Goal: Navigation & Orientation: Find specific page/section

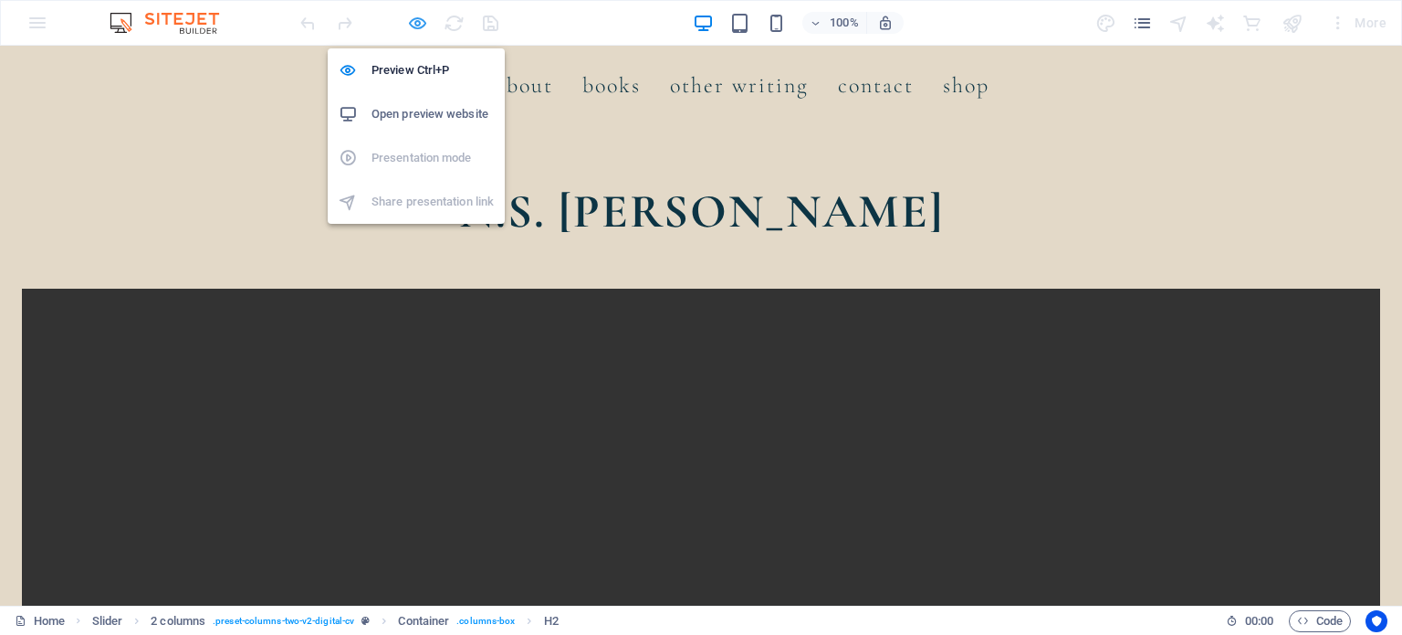
scroll to position [986, 0]
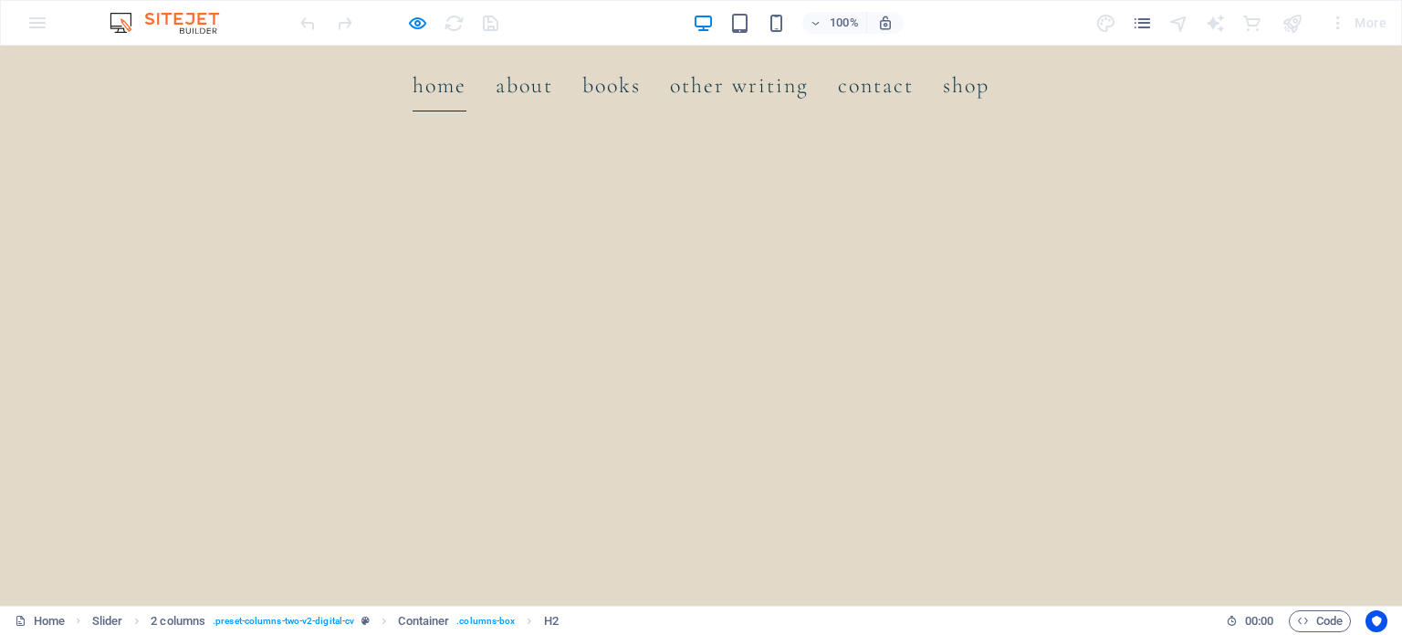
click at [443, 97] on link "Home" at bounding box center [440, 85] width 54 height 51
click at [442, 82] on link "Home" at bounding box center [440, 85] width 54 height 51
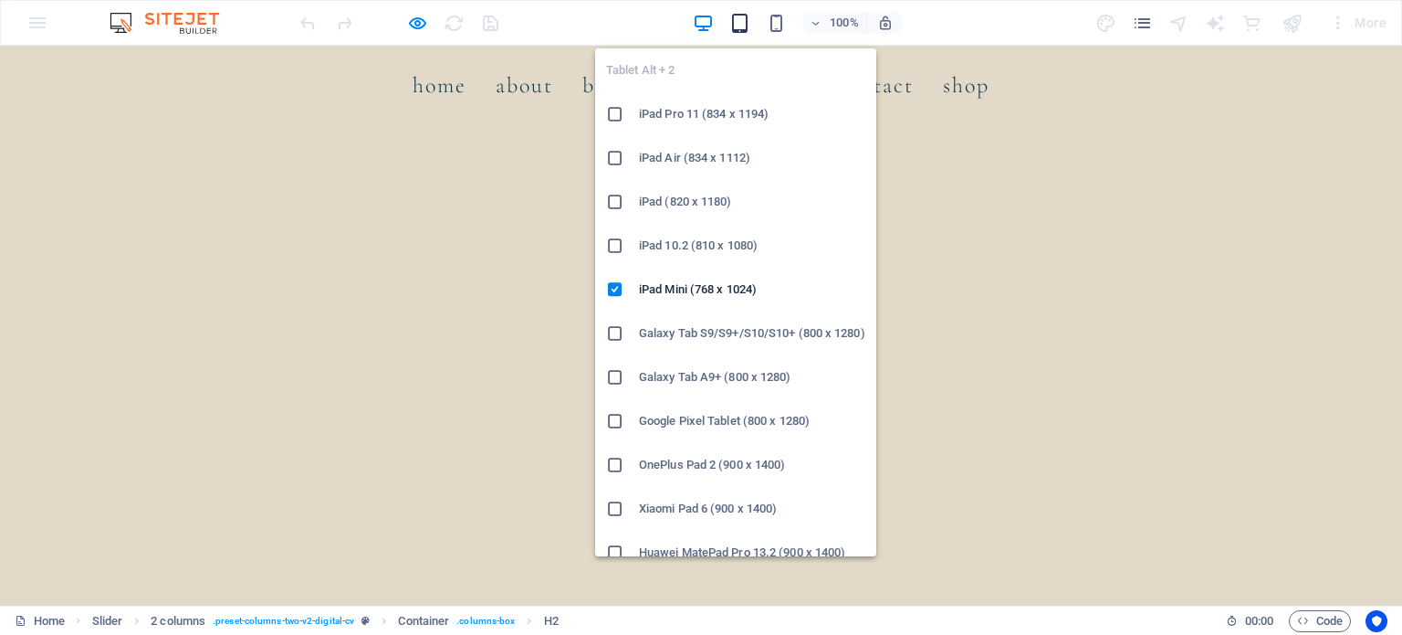
click at [731, 26] on icon "button" at bounding box center [740, 23] width 21 height 21
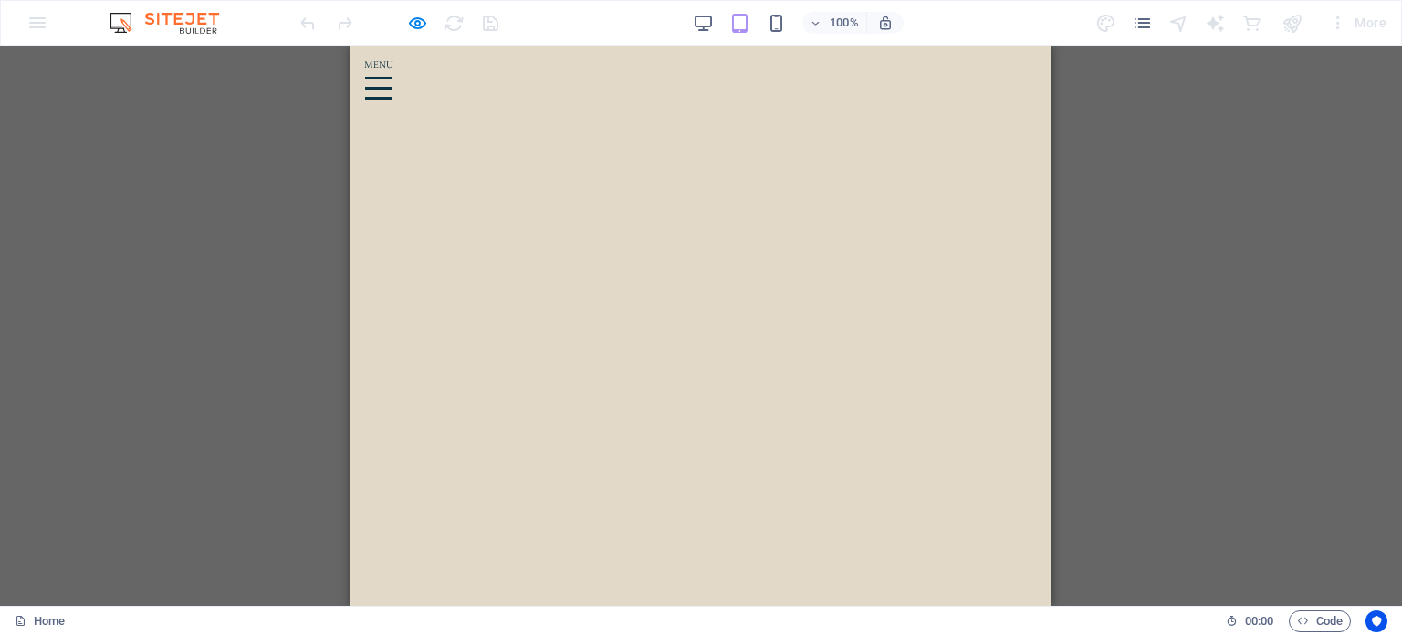
scroll to position [2563, 0]
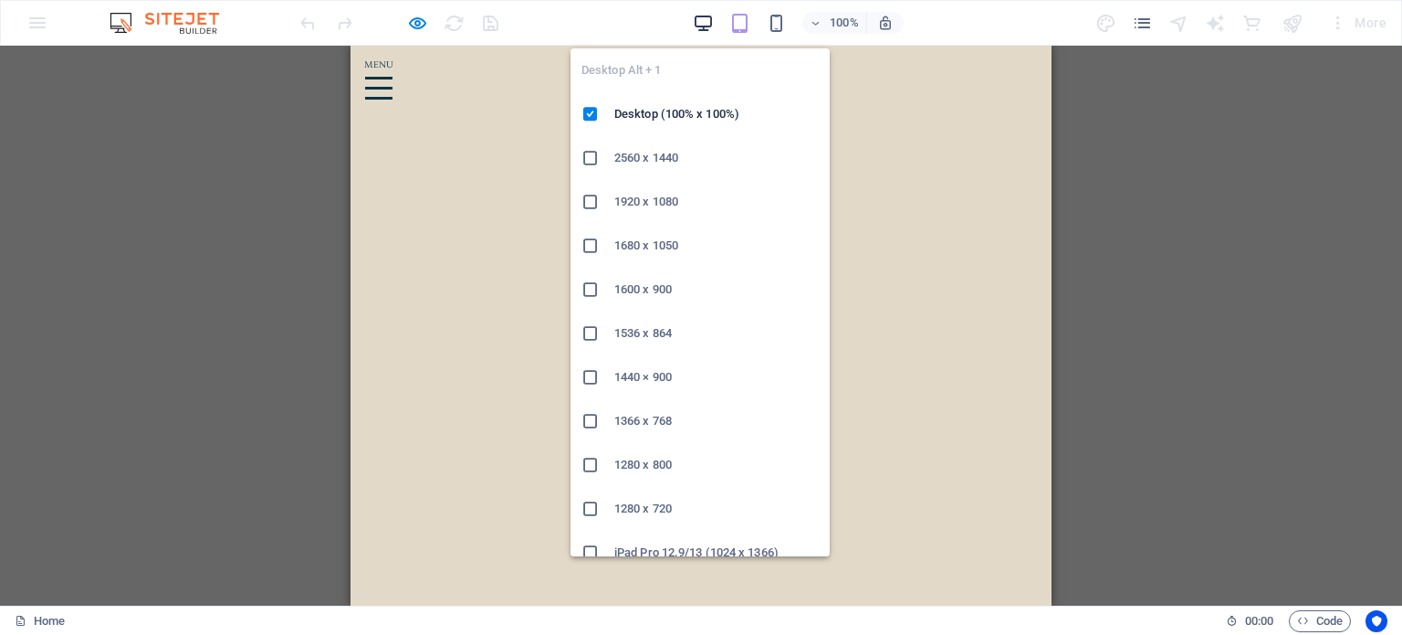
click at [710, 22] on icon "button" at bounding box center [703, 23] width 21 height 21
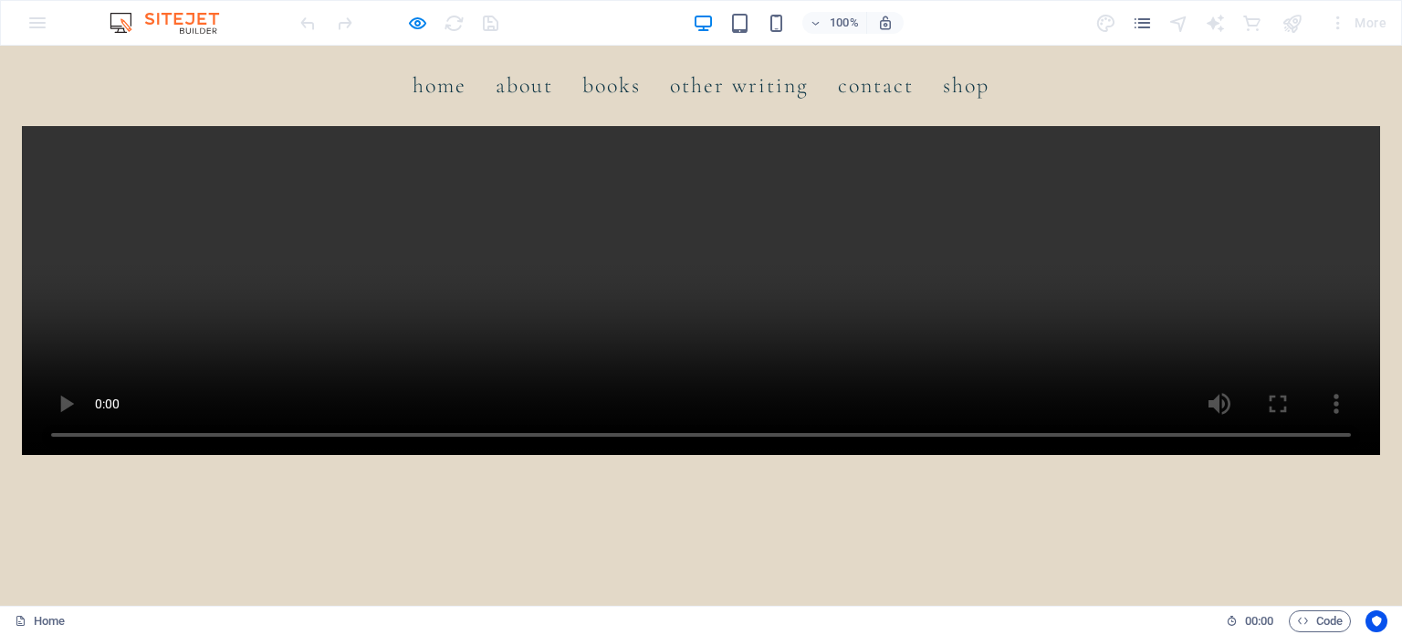
scroll to position [0, 0]
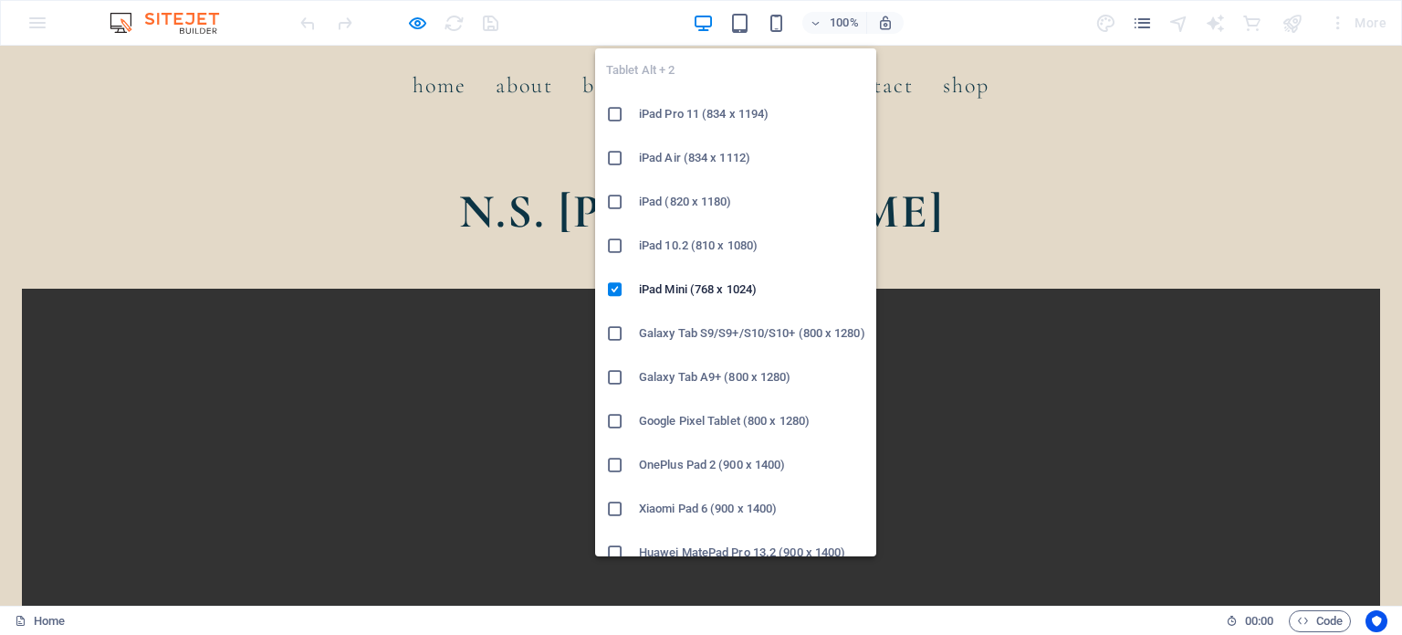
click at [763, 17] on div "100%" at bounding box center [798, 22] width 211 height 29
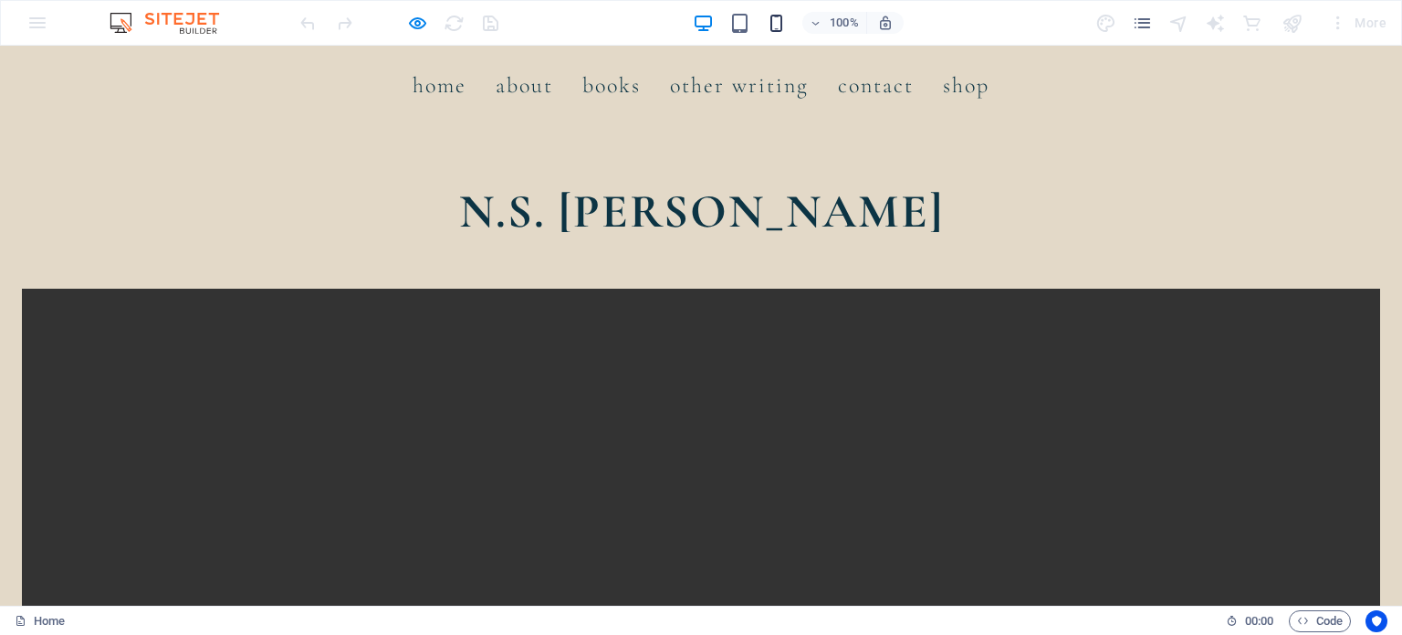
click at [778, 17] on icon "button" at bounding box center [776, 23] width 21 height 21
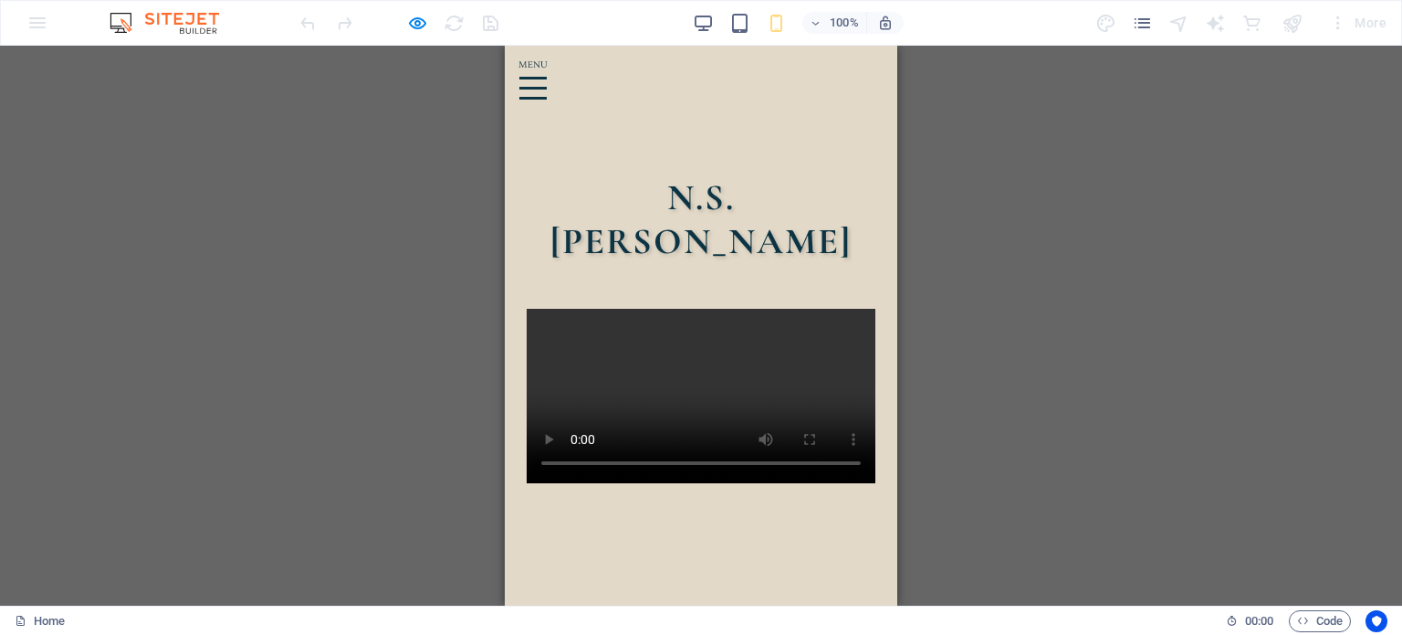
click at [547, 86] on div "Menu" at bounding box center [533, 88] width 27 height 23
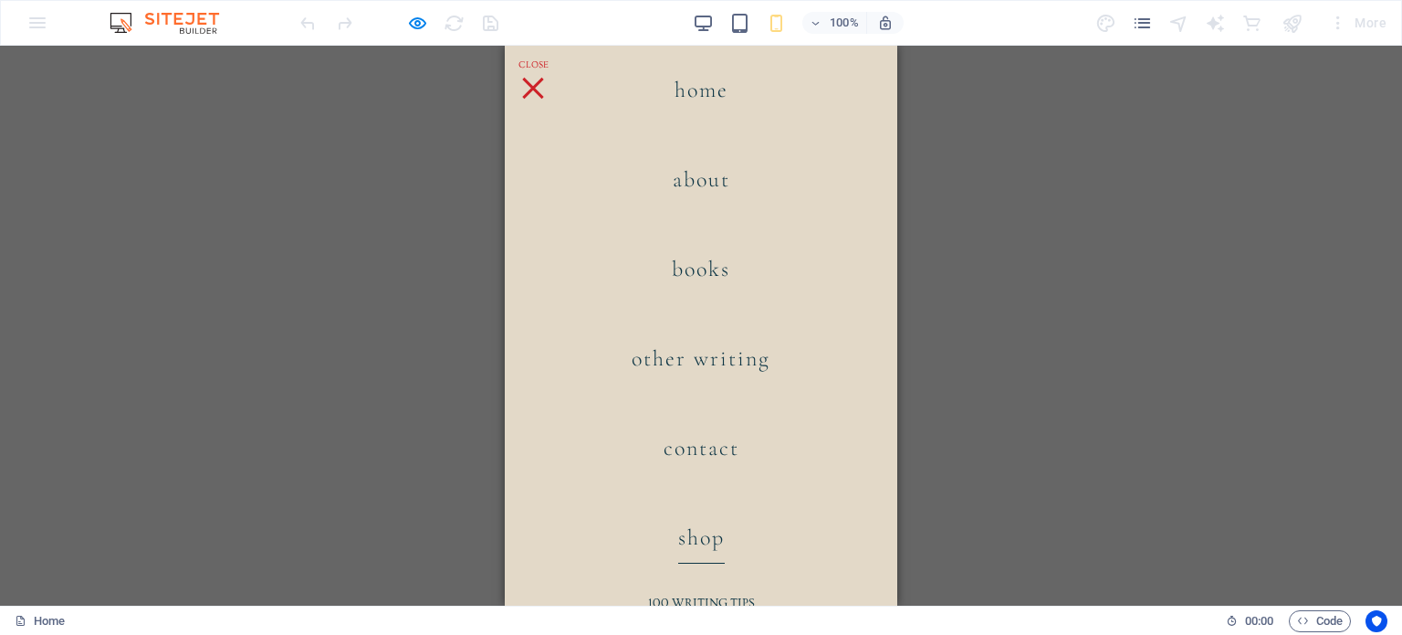
click at [699, 547] on link "Shop" at bounding box center [701, 537] width 47 height 51
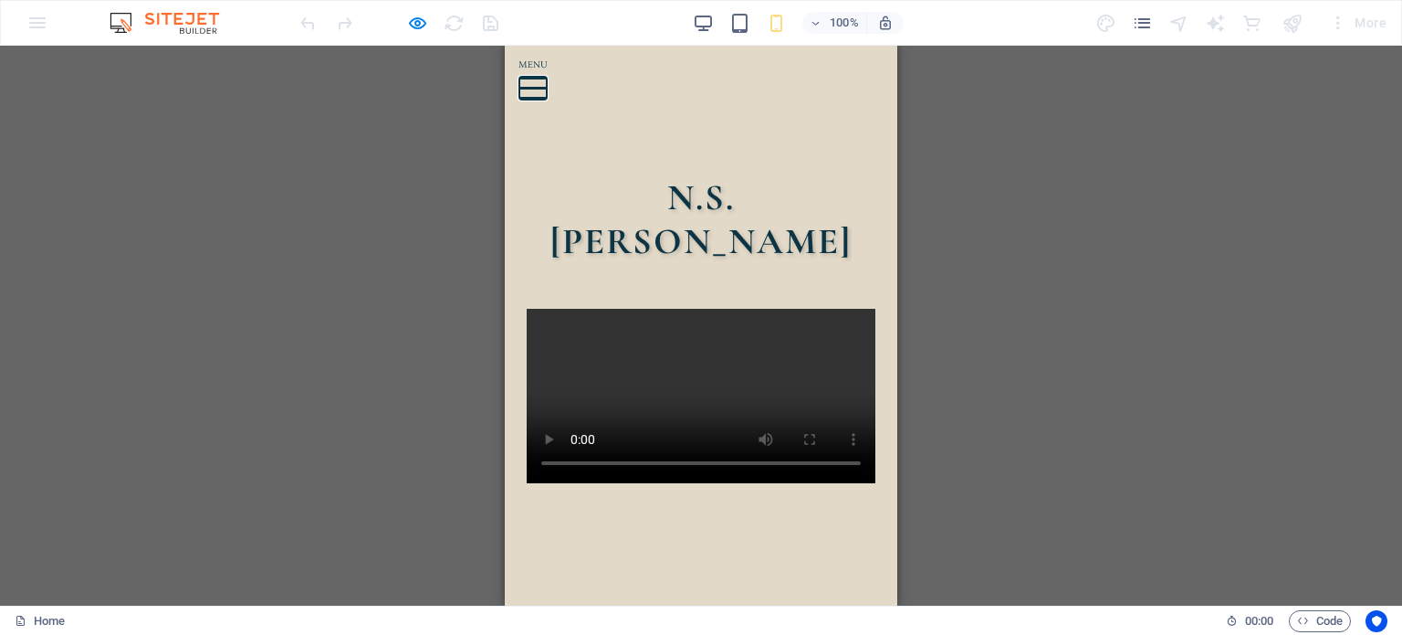
click at [547, 77] on button "Menu" at bounding box center [533, 78] width 27 height 3
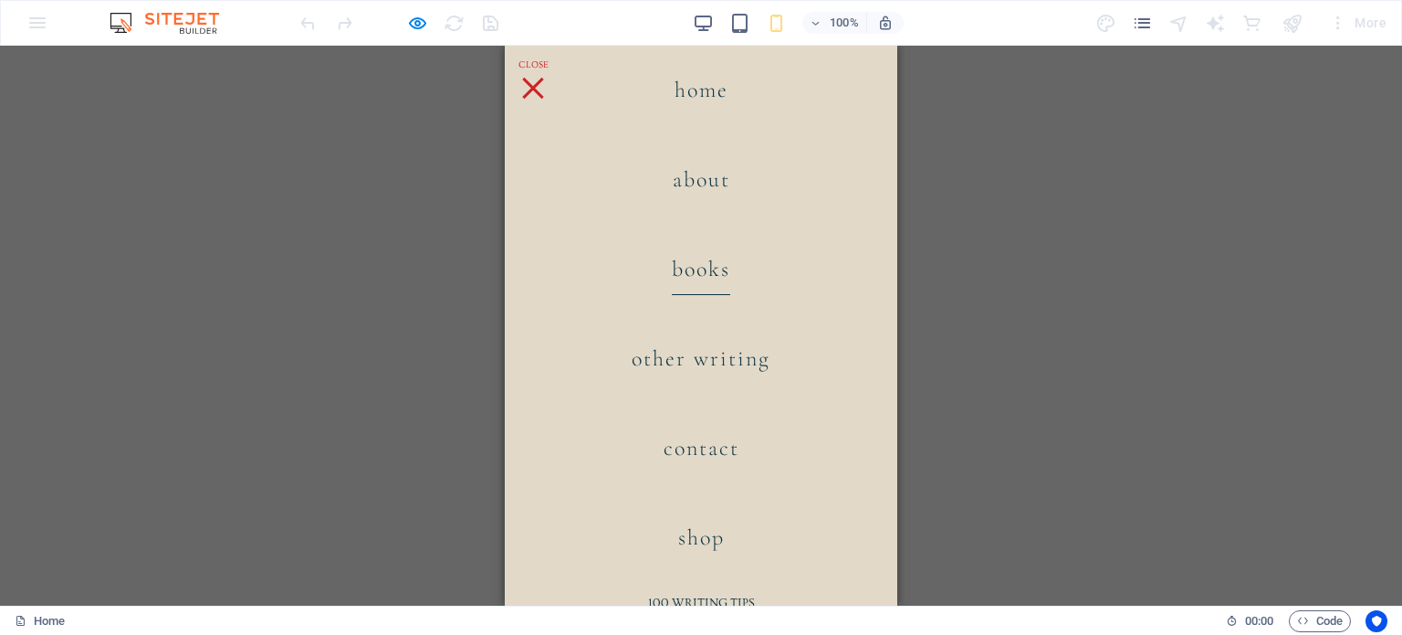
click at [694, 255] on link "Books" at bounding box center [701, 269] width 58 height 51
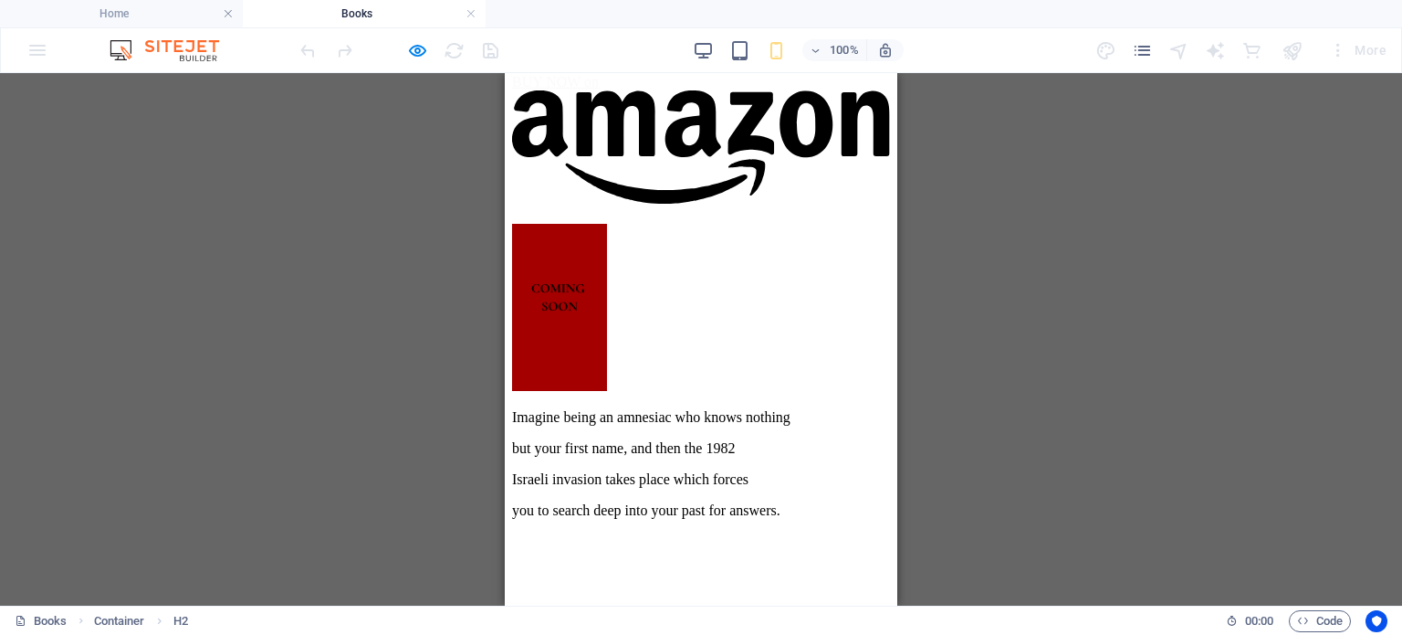
drag, startPoint x: 889, startPoint y: 211, endPoint x: 1403, endPoint y: 544, distance: 612.6
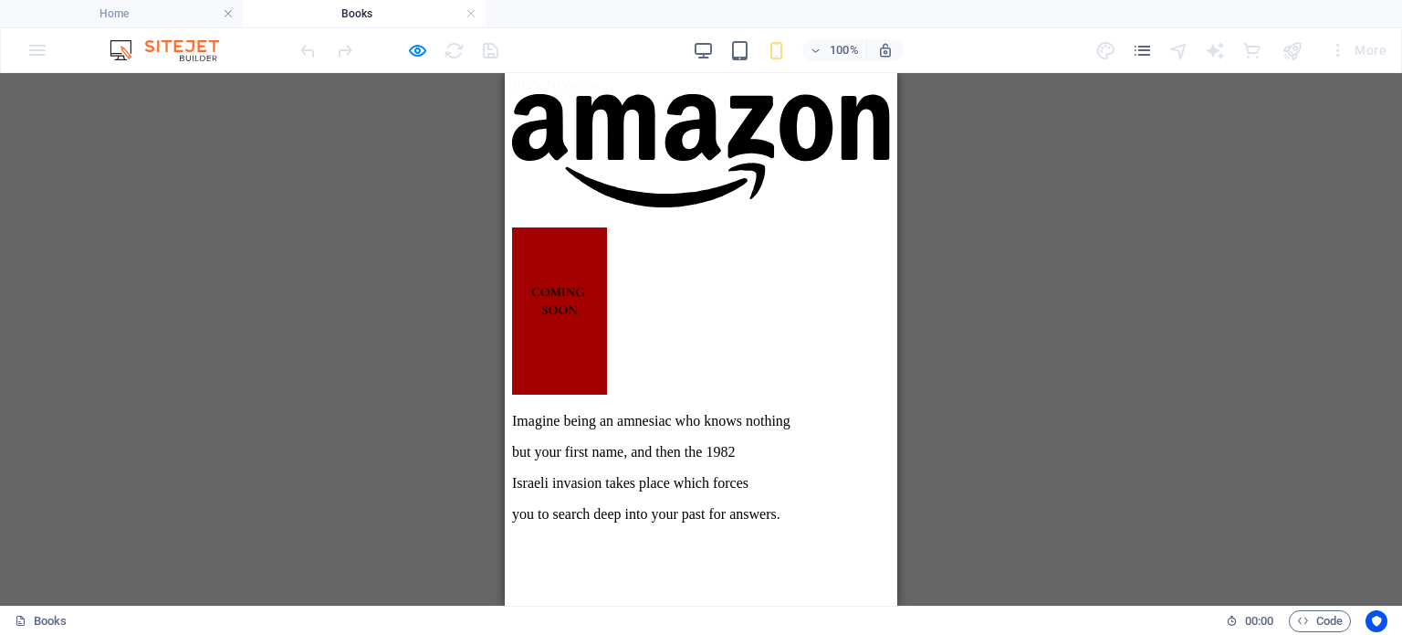
click at [477, 17] on h4 "Books" at bounding box center [364, 14] width 243 height 20
click at [467, 18] on link at bounding box center [471, 13] width 11 height 17
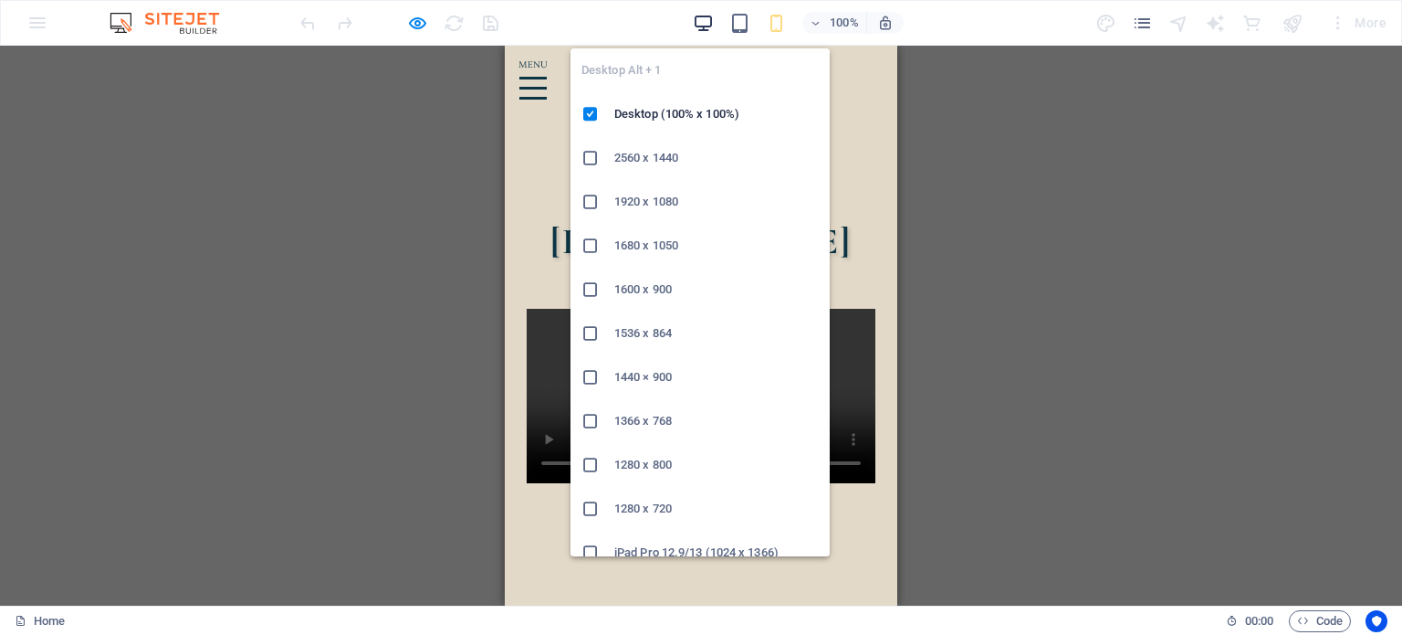
click at [705, 17] on icon "button" at bounding box center [703, 23] width 21 height 21
